Goal: Transaction & Acquisition: Purchase product/service

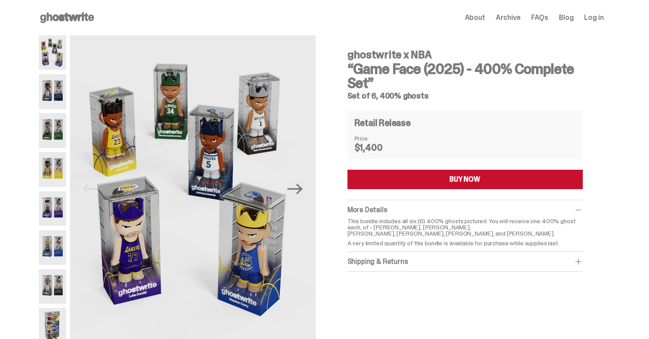
click at [448, 46] on div "ghostwrite x NBA “Game Face (2025) - 400% Complete Set” Set of 6, 400% ghosts" at bounding box center [465, 70] width 235 height 57
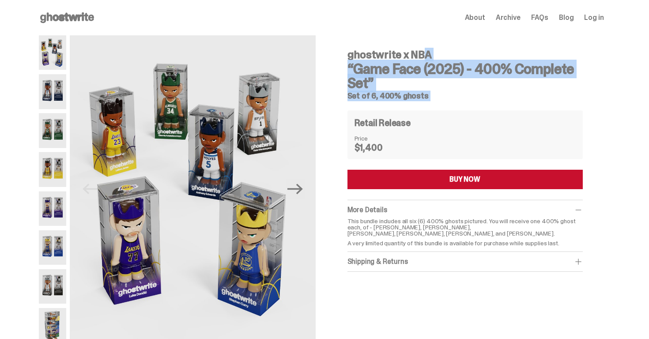
drag, startPoint x: 448, startPoint y: 46, endPoint x: 484, endPoint y: 101, distance: 65.8
click at [484, 101] on div "ghostwrite x NBA “Game Face (2025) - 400% Complete Set” Set of 6, 400% ghosts R…" at bounding box center [465, 156] width 235 height 229
click at [457, 95] on h5 "Set of 6, 400% ghosts" at bounding box center [465, 96] width 235 height 8
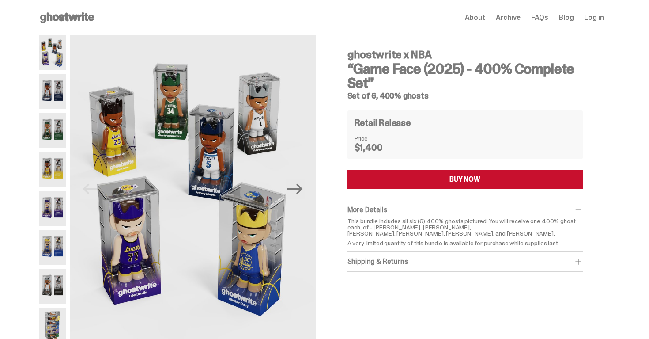
click at [457, 95] on h5 "Set of 6, 400% ghosts" at bounding box center [465, 96] width 235 height 8
drag, startPoint x: 349, startPoint y: 38, endPoint x: 445, endPoint y: 99, distance: 113.6
click at [445, 99] on div "ghostwrite x NBA “Game Face (2025) - 400% Complete Set” Set of 6, 400% ghosts R…" at bounding box center [465, 184] width 278 height 298
click at [448, 101] on div "ghostwrite x NBA “Game Face (2025) - 400% Complete Set” Set of 6, 400% ghosts R…" at bounding box center [465, 156] width 235 height 229
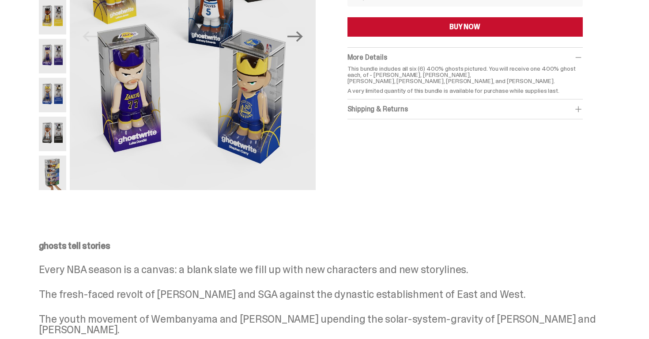
scroll to position [4, 0]
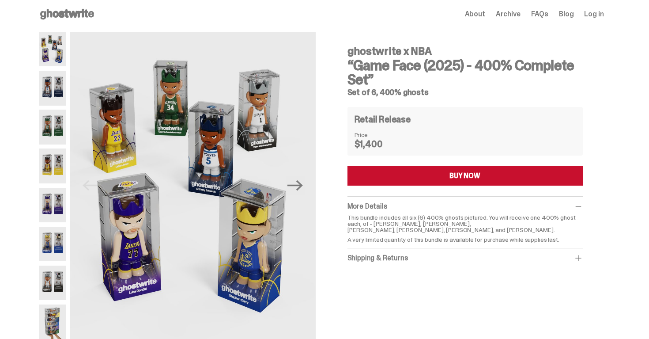
click at [430, 98] on div "ghostwrite x NBA “Game Face (2025) - 400% Complete Set” Set of 6, 400% ghosts R…" at bounding box center [465, 153] width 235 height 229
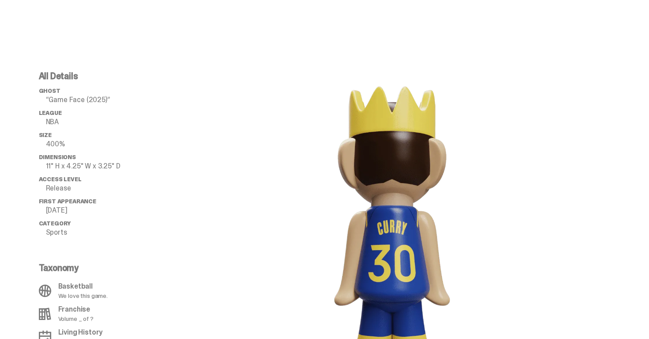
click at [272, 152] on div at bounding box center [392, 237] width 424 height 330
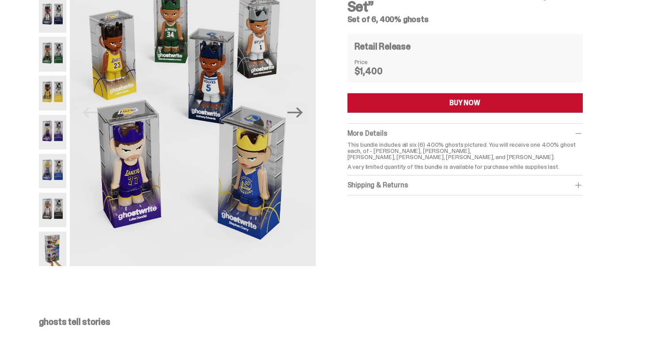
scroll to position [0, 0]
